Goal: Task Accomplishment & Management: Use online tool/utility

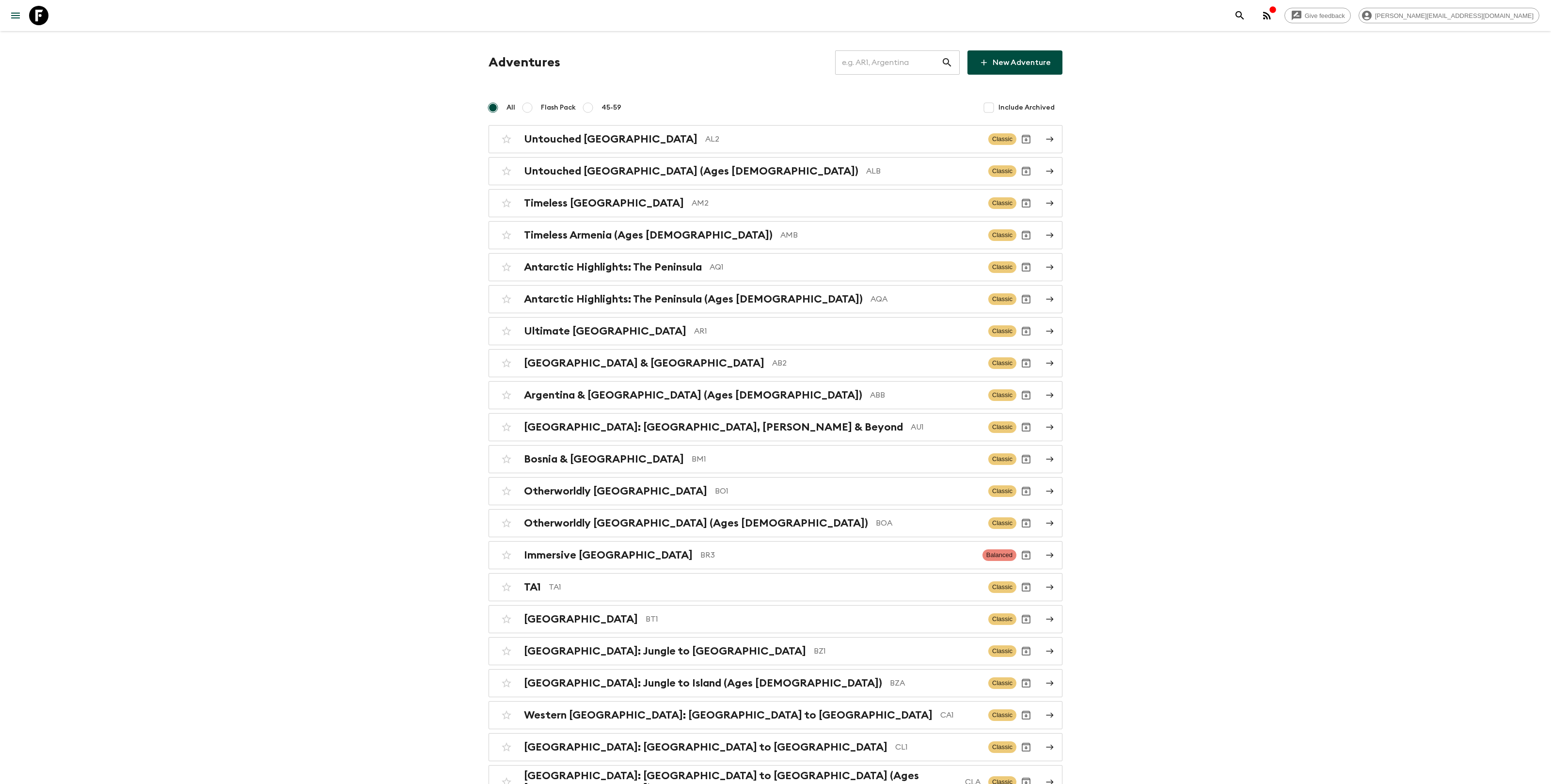
click at [917, 68] on input "text" at bounding box center [888, 62] width 106 height 27
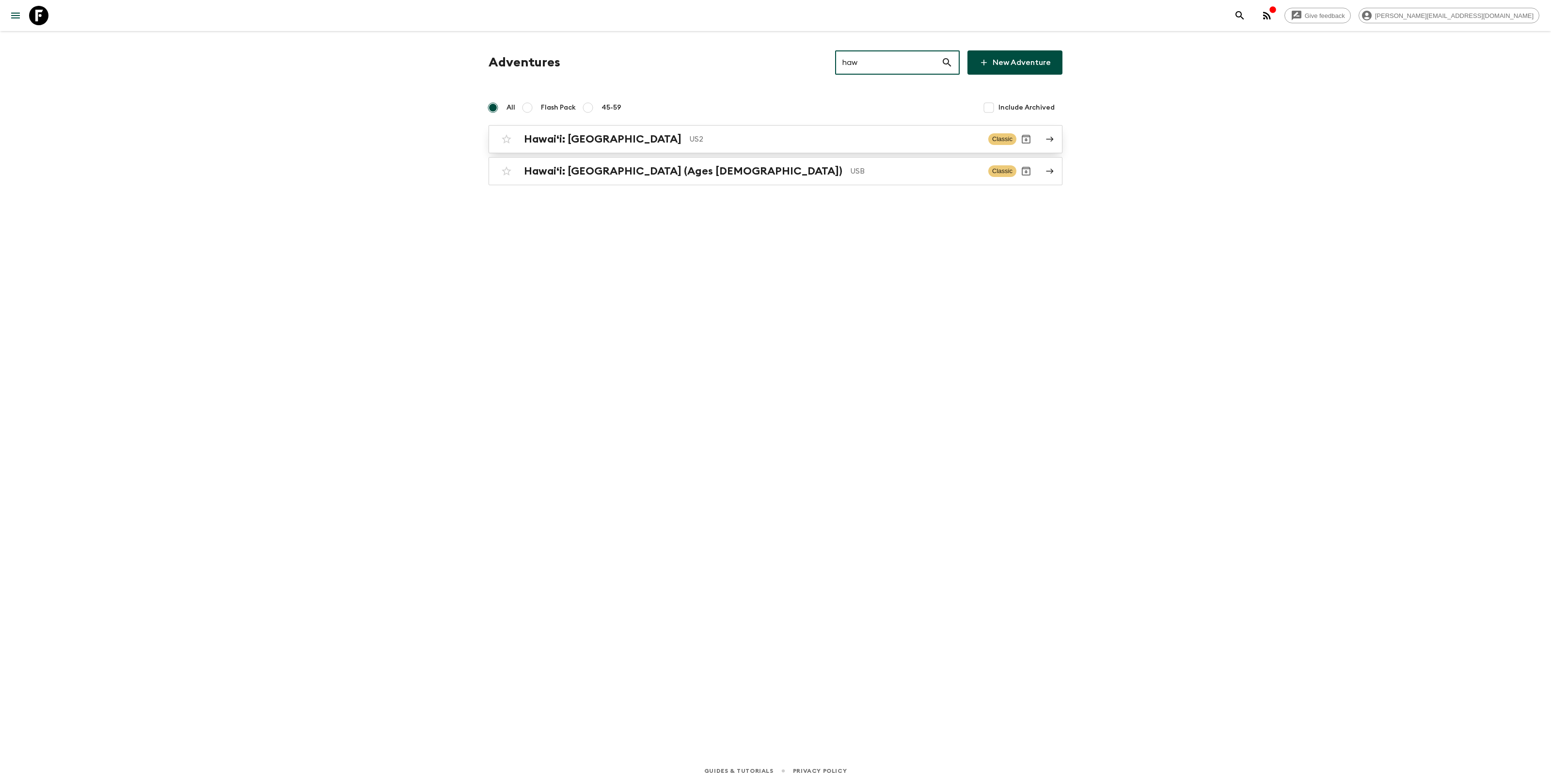
type input "haw"
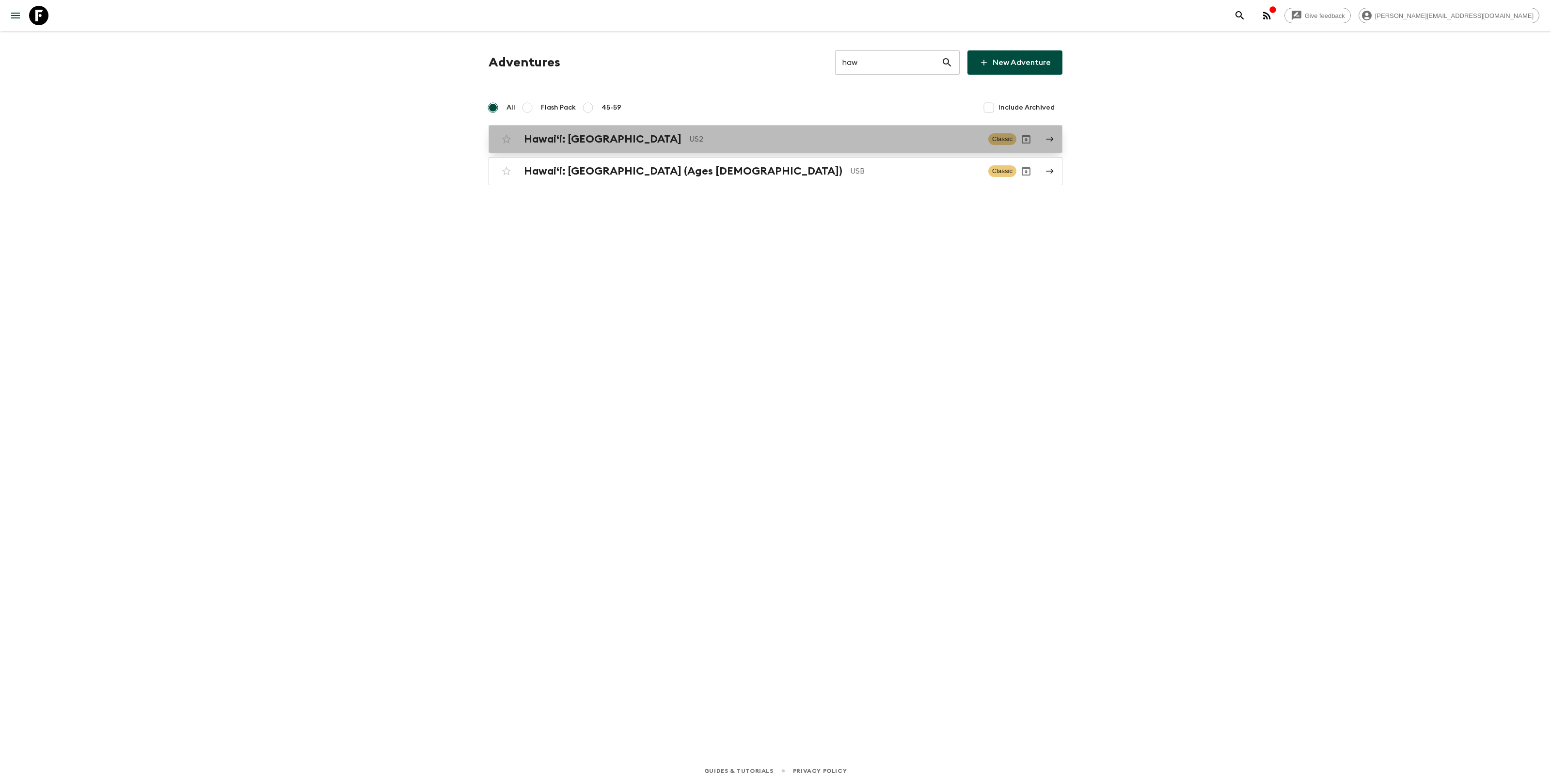
click at [689, 131] on div "Hawaiʻi: Big Island US2 Classic" at bounding box center [757, 139] width 520 height 19
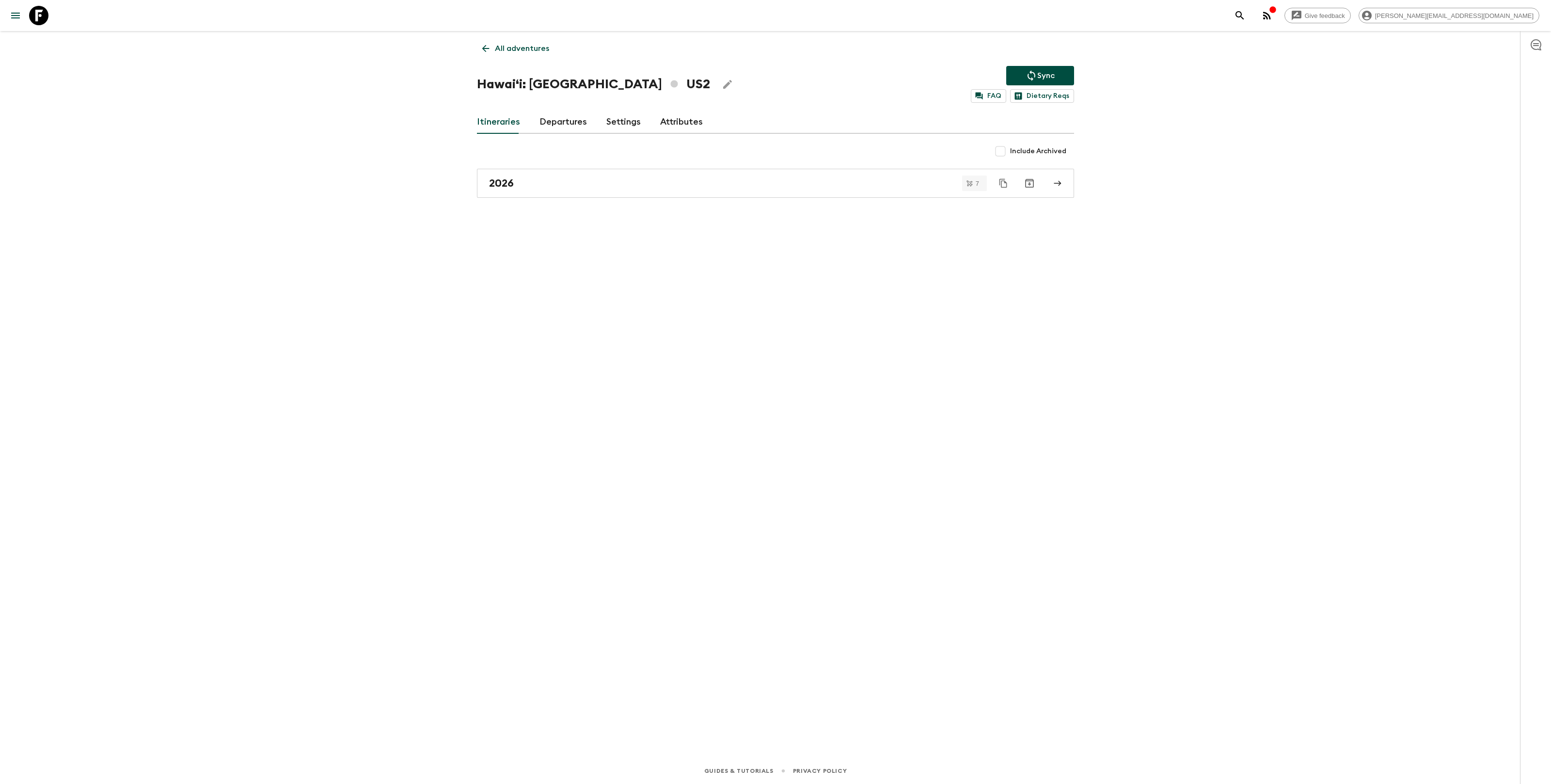
click at [673, 126] on link "Attributes" at bounding box center [681, 122] width 42 height 23
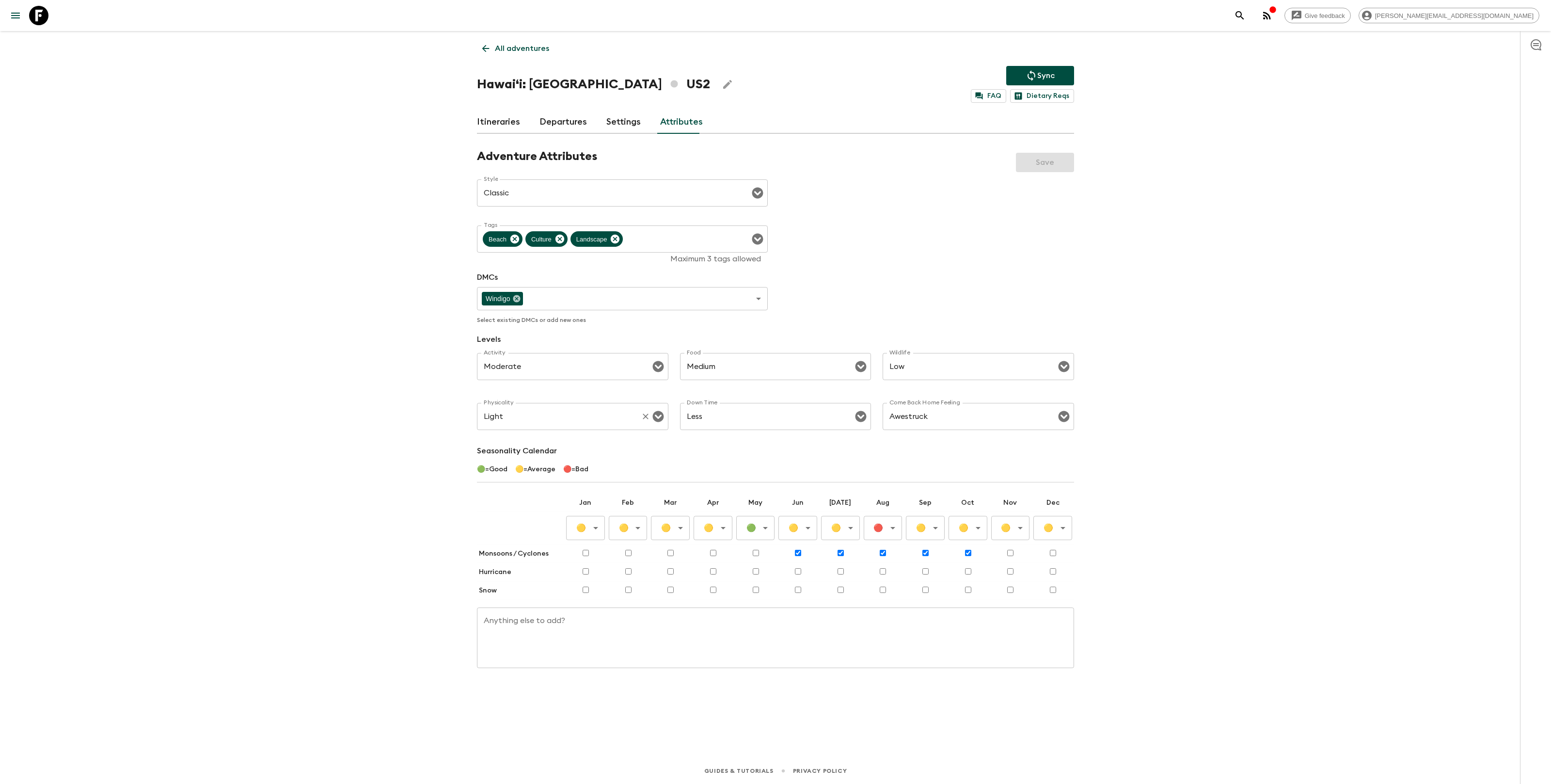
click at [528, 422] on input "Light" at bounding box center [559, 416] width 156 height 19
click at [529, 468] on li "Moderate" at bounding box center [572, 473] width 192 height 16
type input "Moderate"
click at [1051, 166] on button "Save" at bounding box center [1045, 163] width 58 height 19
click at [519, 49] on p "All adventures" at bounding box center [521, 48] width 54 height 12
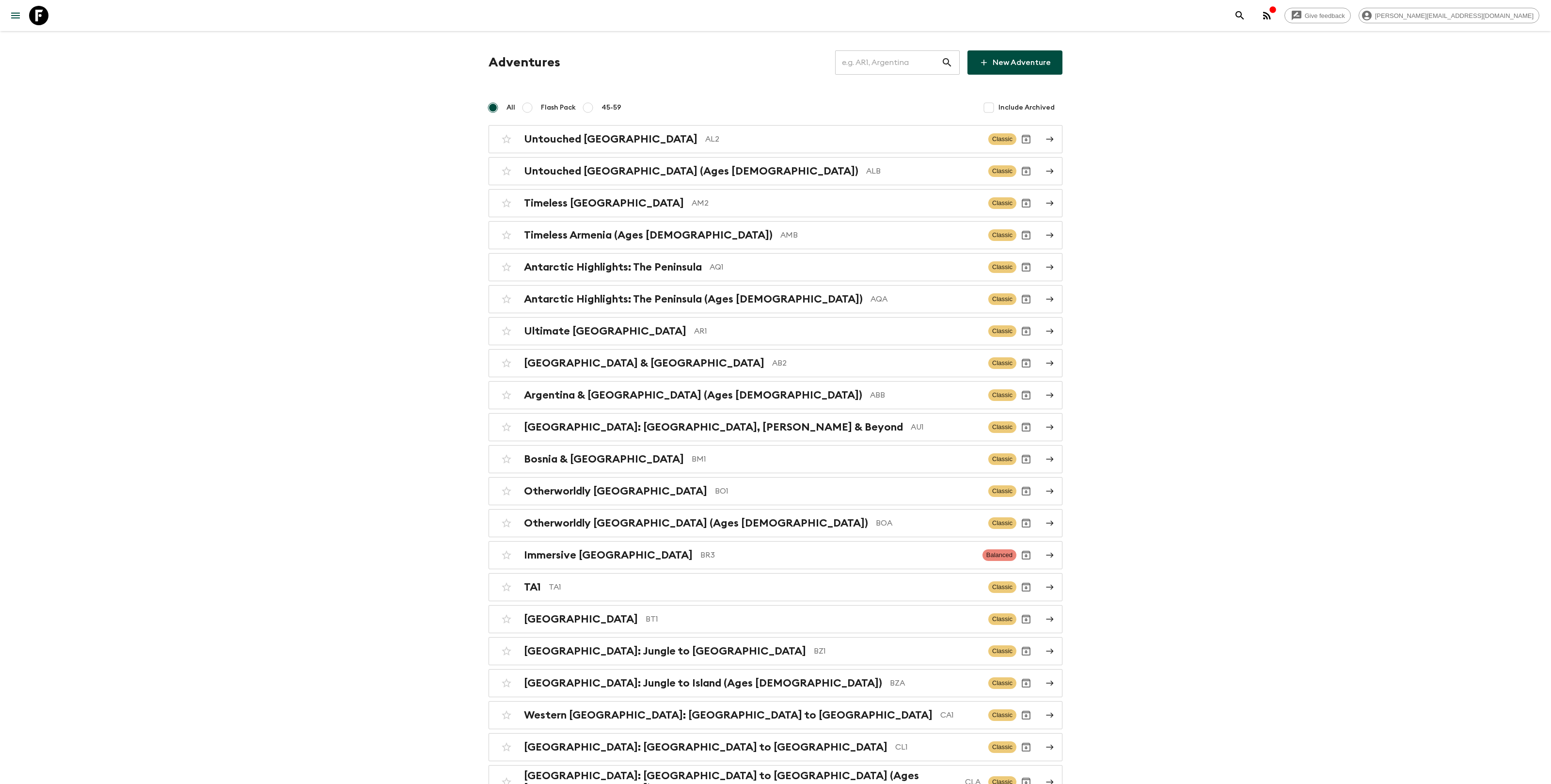
click at [898, 53] on input "text" at bounding box center [888, 62] width 106 height 27
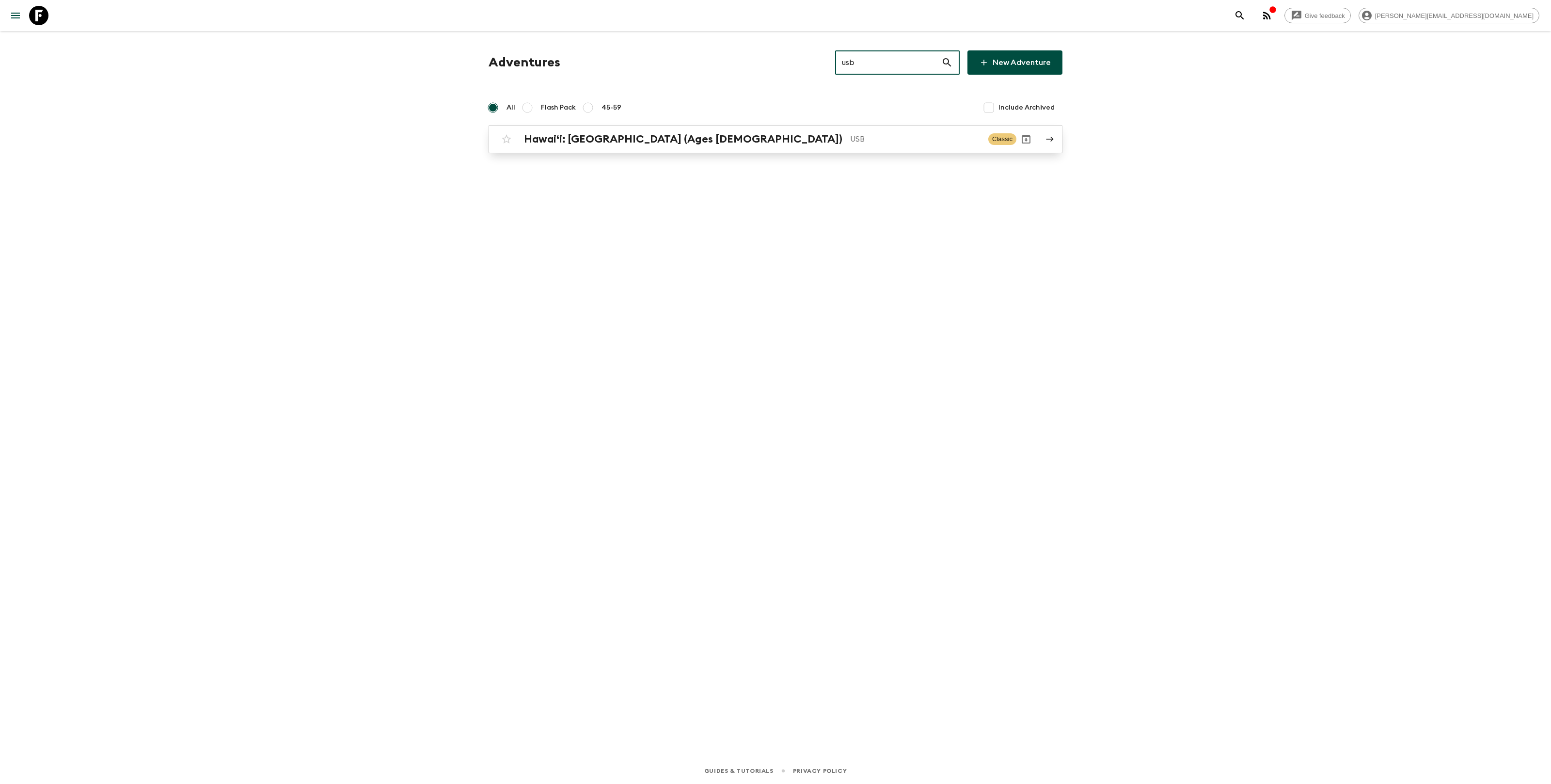
type input "usb"
click at [581, 143] on h2 "Hawaiʻi: [GEOGRAPHIC_DATA] (Ages [DEMOGRAPHIC_DATA])" at bounding box center [683, 139] width 319 height 13
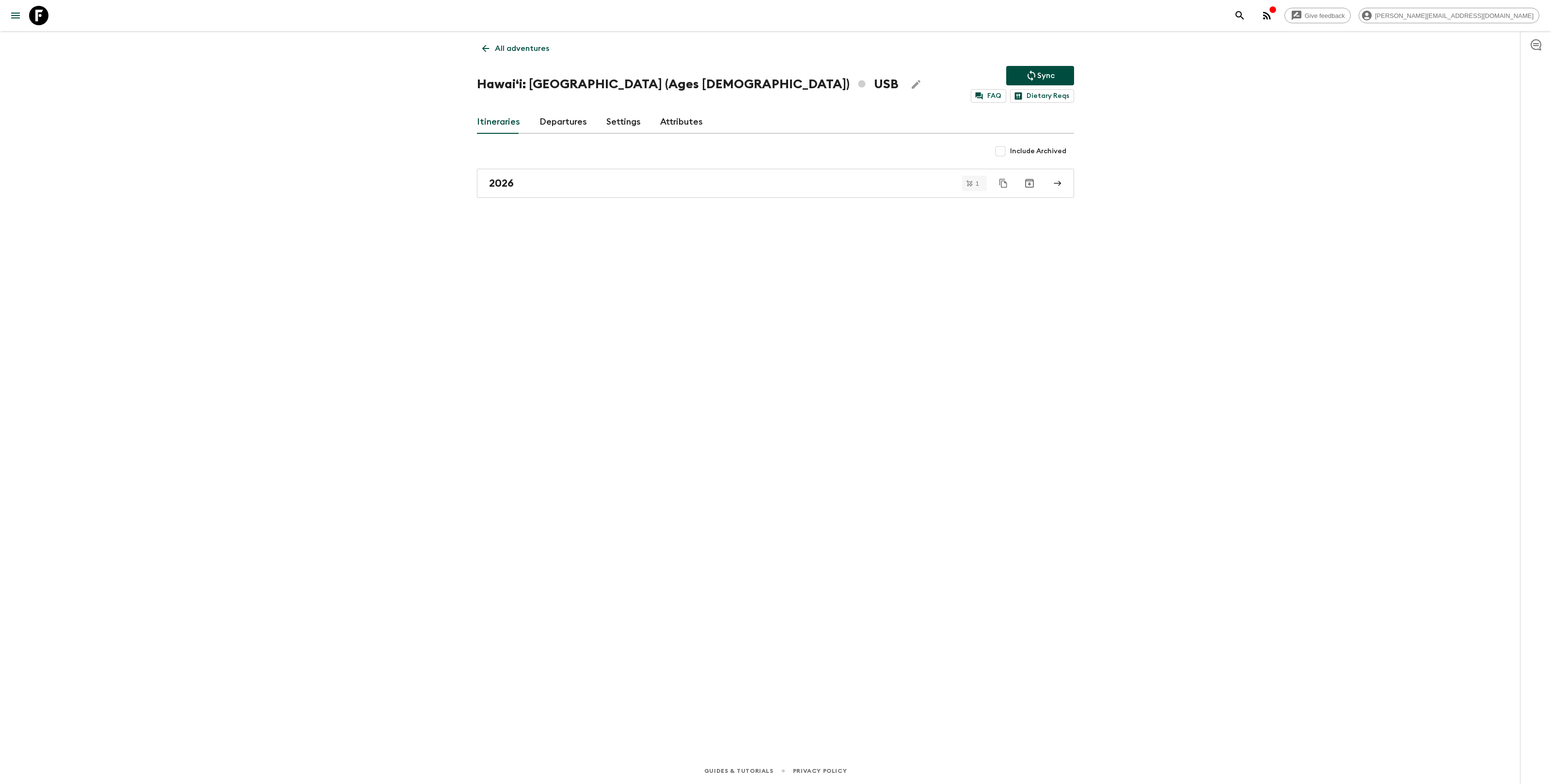
click at [680, 122] on link "Attributes" at bounding box center [681, 122] width 42 height 23
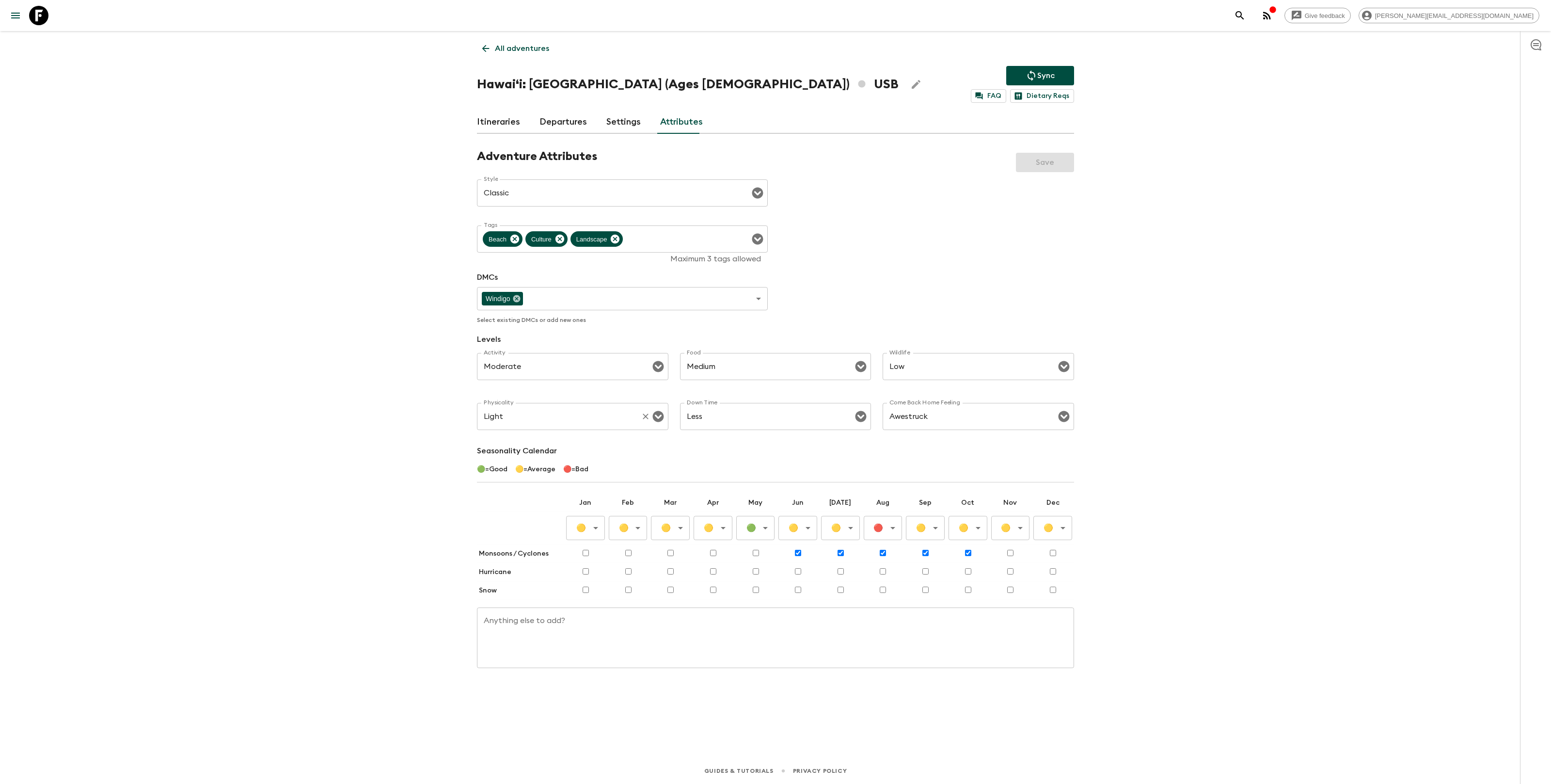
click at [535, 428] on div "Light Physicality" at bounding box center [572, 416] width 192 height 27
click at [527, 468] on li "Moderate" at bounding box center [572, 473] width 192 height 16
type input "Moderate"
click at [1046, 161] on button "Save" at bounding box center [1045, 163] width 58 height 19
click at [577, 403] on div "Moderate Physicality" at bounding box center [572, 416] width 192 height 27
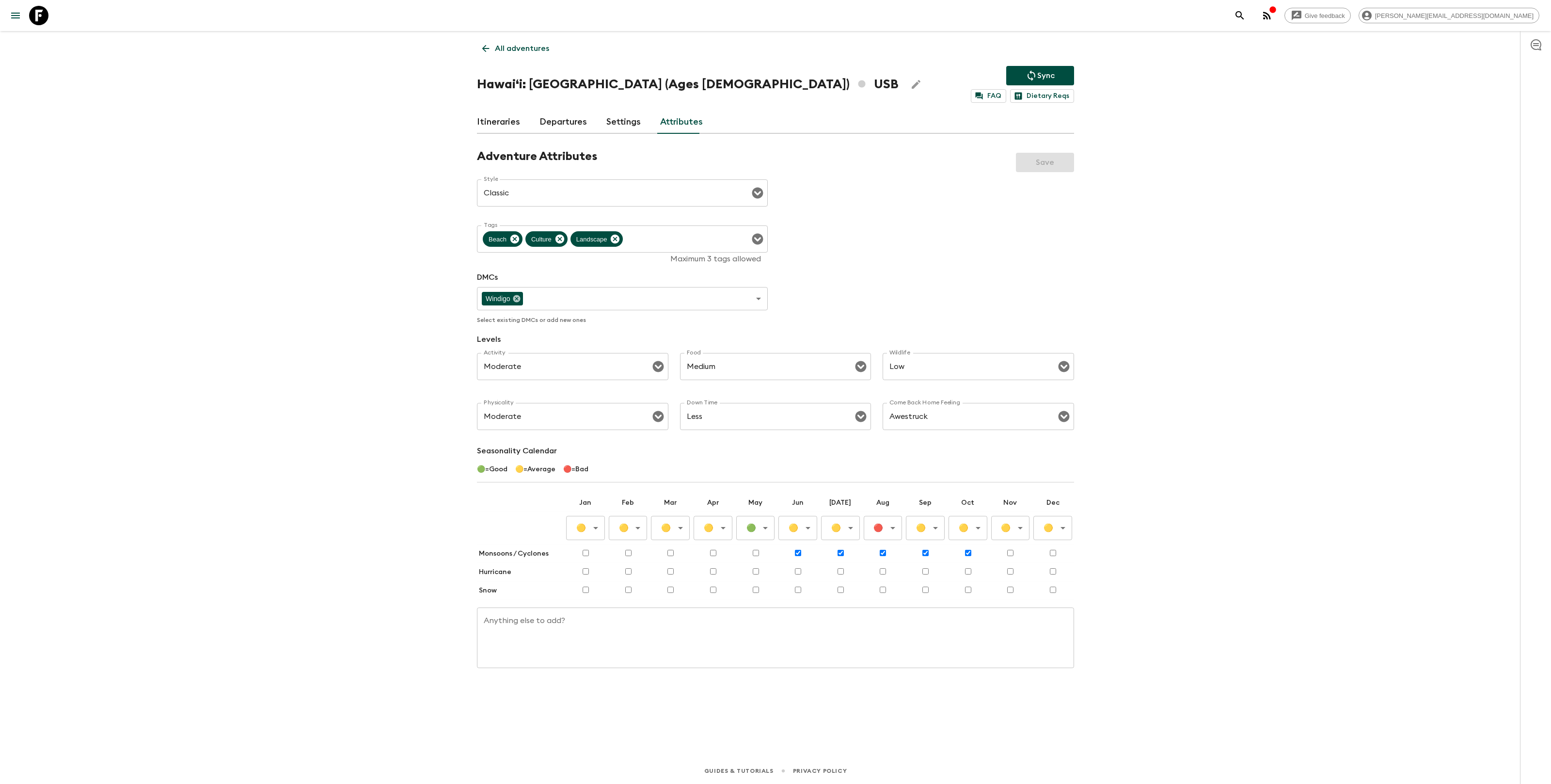
click at [1225, 453] on div "Give feedback [PERSON_NAME][EMAIL_ADDRESS][DOMAIN_NAME] All adventures Hawaiʻi:…" at bounding box center [775, 392] width 1551 height 784
click at [512, 48] on p "All adventures" at bounding box center [521, 48] width 54 height 12
